Goal: Check status: Check status

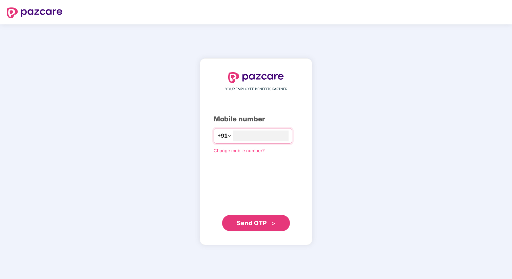
type input "**********"
click at [271, 222] on span "Send OTP" at bounding box center [256, 222] width 39 height 9
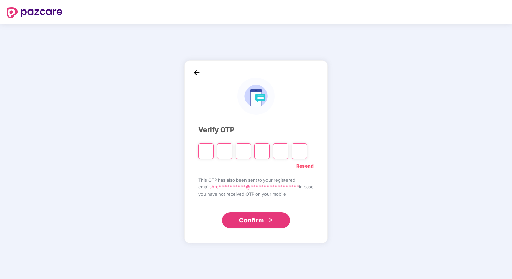
type input "*"
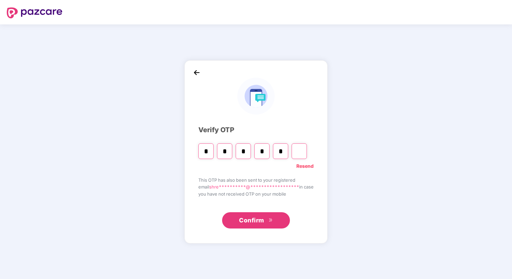
type input "*"
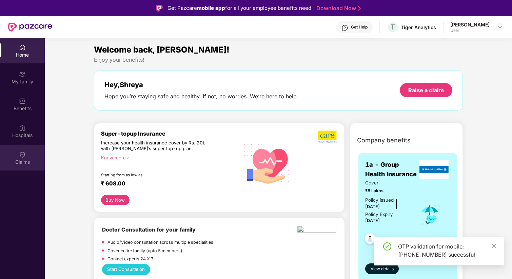
click at [32, 157] on div "Claims" at bounding box center [22, 157] width 45 height 25
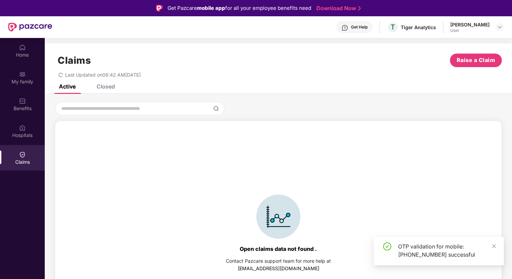
click at [112, 82] on div "Claims Raise a Claim Last Updated on 08:42 AM[DATE]" at bounding box center [278, 63] width 467 height 41
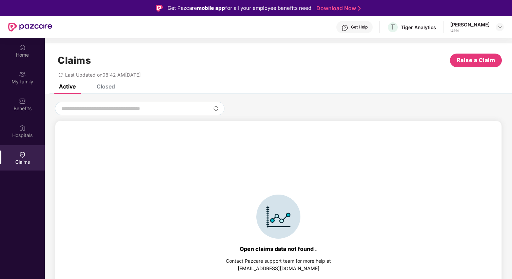
click at [106, 90] on div "Closed" at bounding box center [100, 86] width 28 height 15
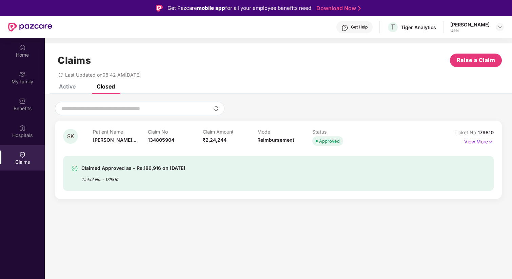
click at [141, 170] on div "Claimed Approved as - Rs.186,916 on [DATE]" at bounding box center [133, 168] width 104 height 8
click at [468, 137] on p "View More" at bounding box center [479, 140] width 30 height 9
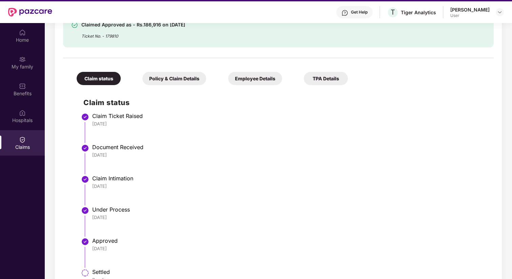
scroll to position [38, 0]
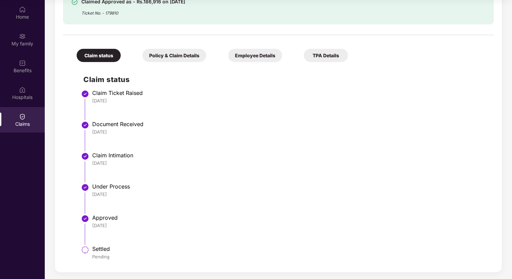
click at [194, 55] on div "Policy & Claim Details" at bounding box center [174, 55] width 64 height 13
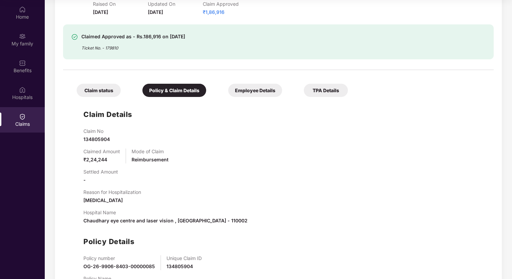
scroll to position [115, 0]
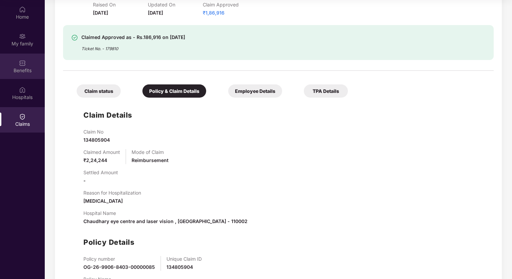
click at [18, 66] on div "Benefits" at bounding box center [22, 66] width 45 height 25
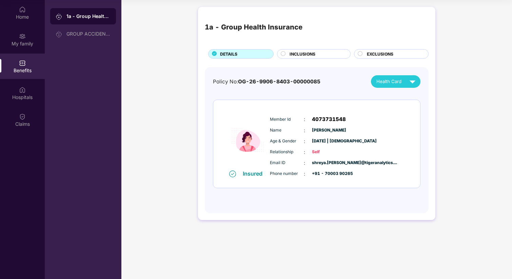
click at [305, 49] on div "INCLUSIONS" at bounding box center [314, 53] width 74 height 9
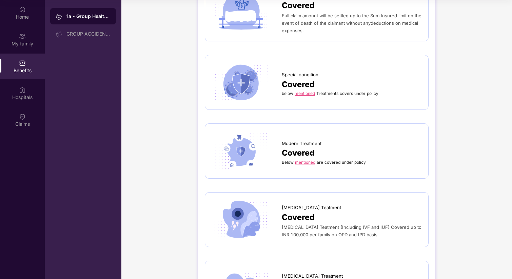
scroll to position [1566, 0]
click at [306, 159] on link "mentioned" at bounding box center [305, 161] width 20 height 5
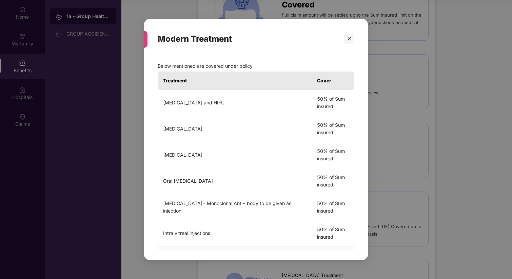
scroll to position [0, 0]
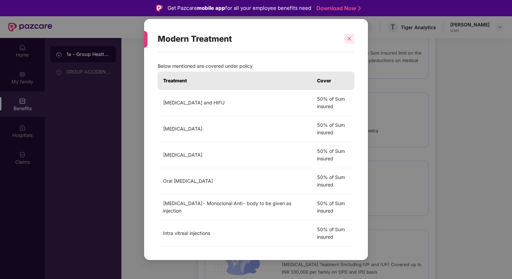
click at [347, 38] on icon "close" at bounding box center [349, 38] width 5 height 5
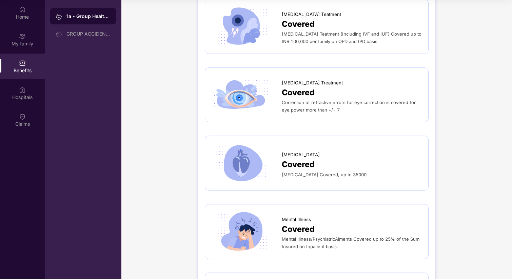
scroll to position [1711, 0]
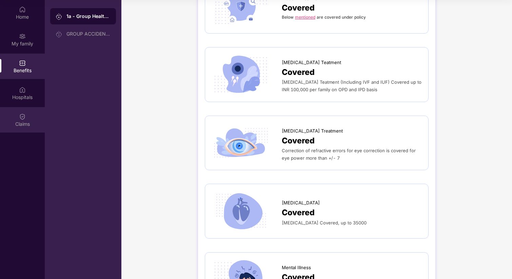
click at [11, 116] on div "Claims" at bounding box center [22, 119] width 45 height 25
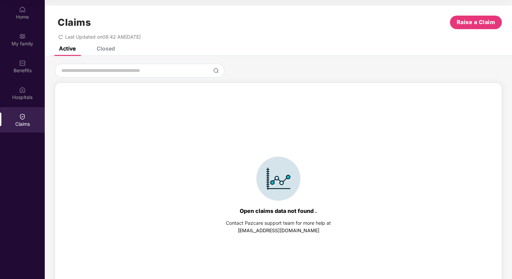
click at [109, 50] on div "Closed" at bounding box center [106, 48] width 18 height 7
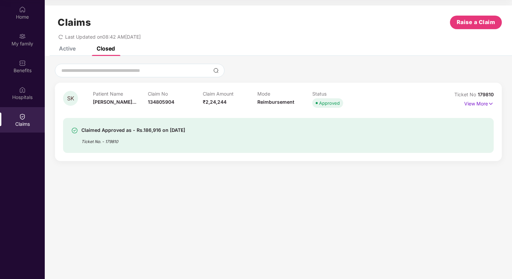
click at [132, 151] on div "Claimed Approved as - Rs.186,916 on [DATE] Ticket No. - 179810" at bounding box center [278, 135] width 431 height 35
click at [483, 103] on p "View More" at bounding box center [479, 102] width 30 height 9
